Goal: Task Accomplishment & Management: Manage account settings

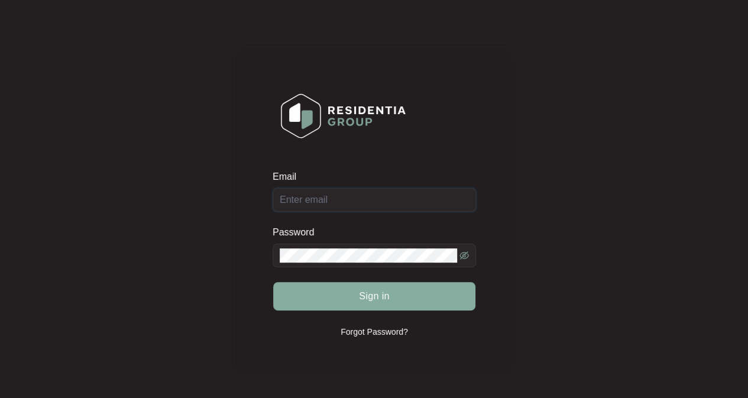
type input "[EMAIL_ADDRESS][DOMAIN_NAME]"
click at [339, 302] on button "Sign in" at bounding box center [374, 296] width 202 height 28
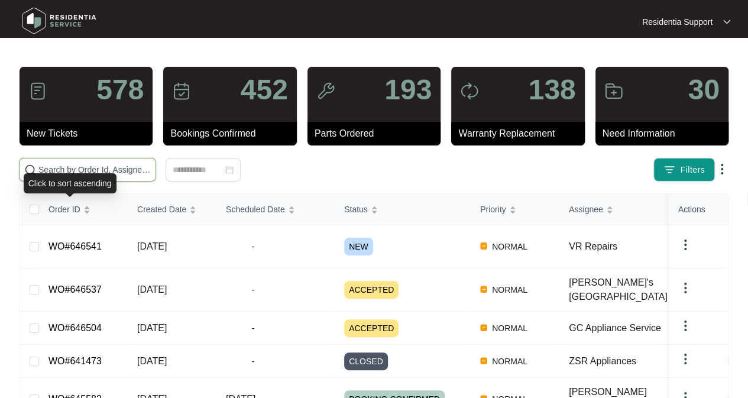
click at [87, 170] on input "text" at bounding box center [94, 169] width 112 height 13
paste input "629590"
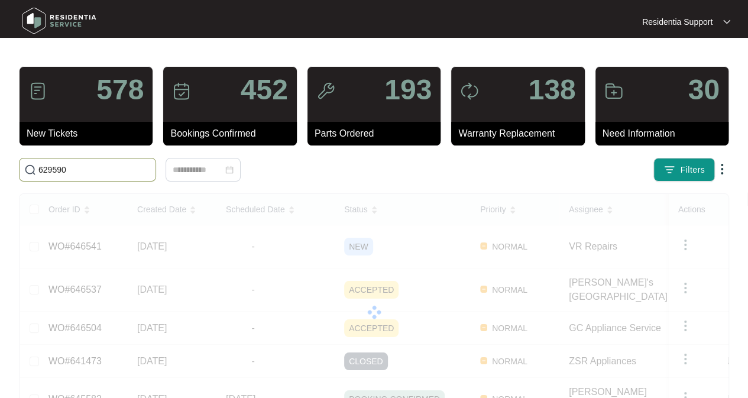
type input "629590"
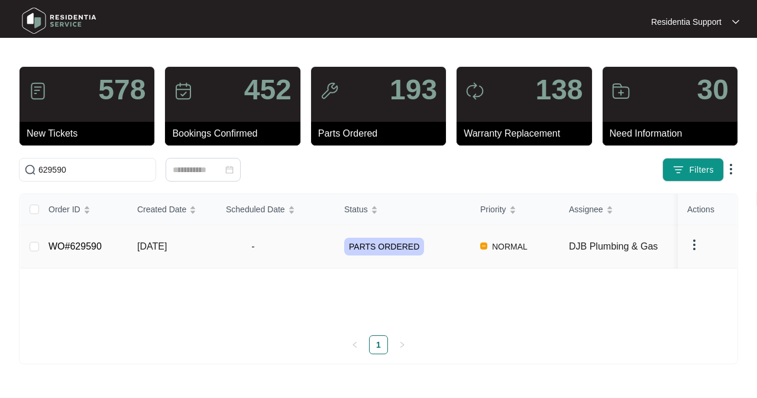
click at [700, 238] on img at bounding box center [694, 245] width 14 height 14
click at [704, 262] on span "Archive" at bounding box center [711, 262] width 28 height 13
